Goal: Find specific page/section: Find specific page/section

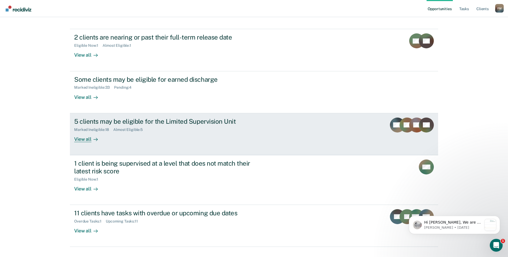
scroll to position [58, 0]
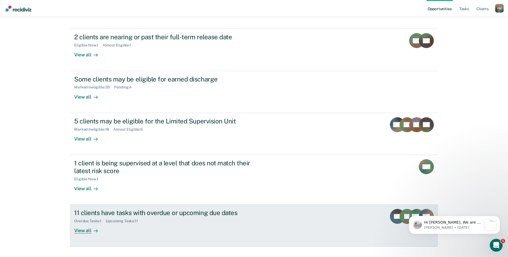
click at [86, 224] on div "View all" at bounding box center [89, 229] width 30 height 10
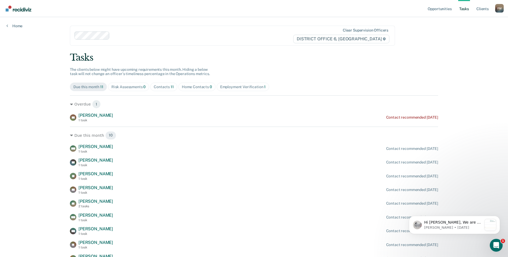
click at [220, 87] on div "Employment Verification 1" at bounding box center [243, 87] width 46 height 5
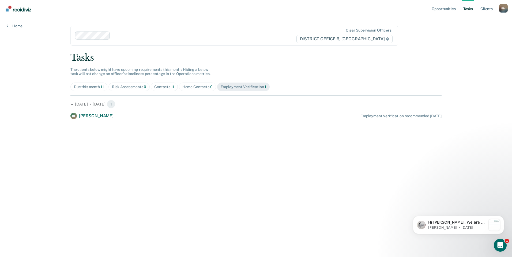
click at [166, 89] on div "Contacts 11" at bounding box center [164, 87] width 20 height 5
